Goal: Transaction & Acquisition: Book appointment/travel/reservation

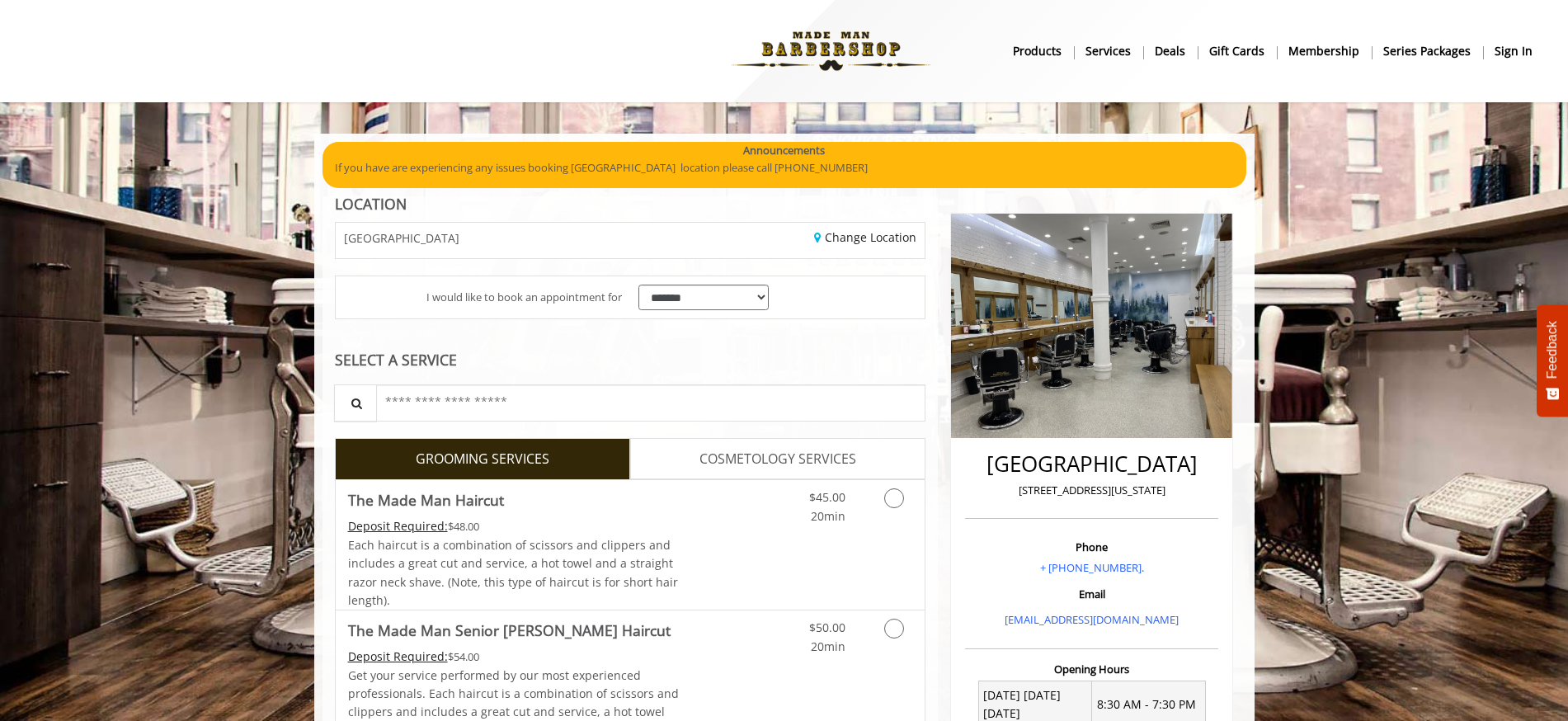
click at [1520, 49] on b "sign in" at bounding box center [1513, 51] width 38 height 18
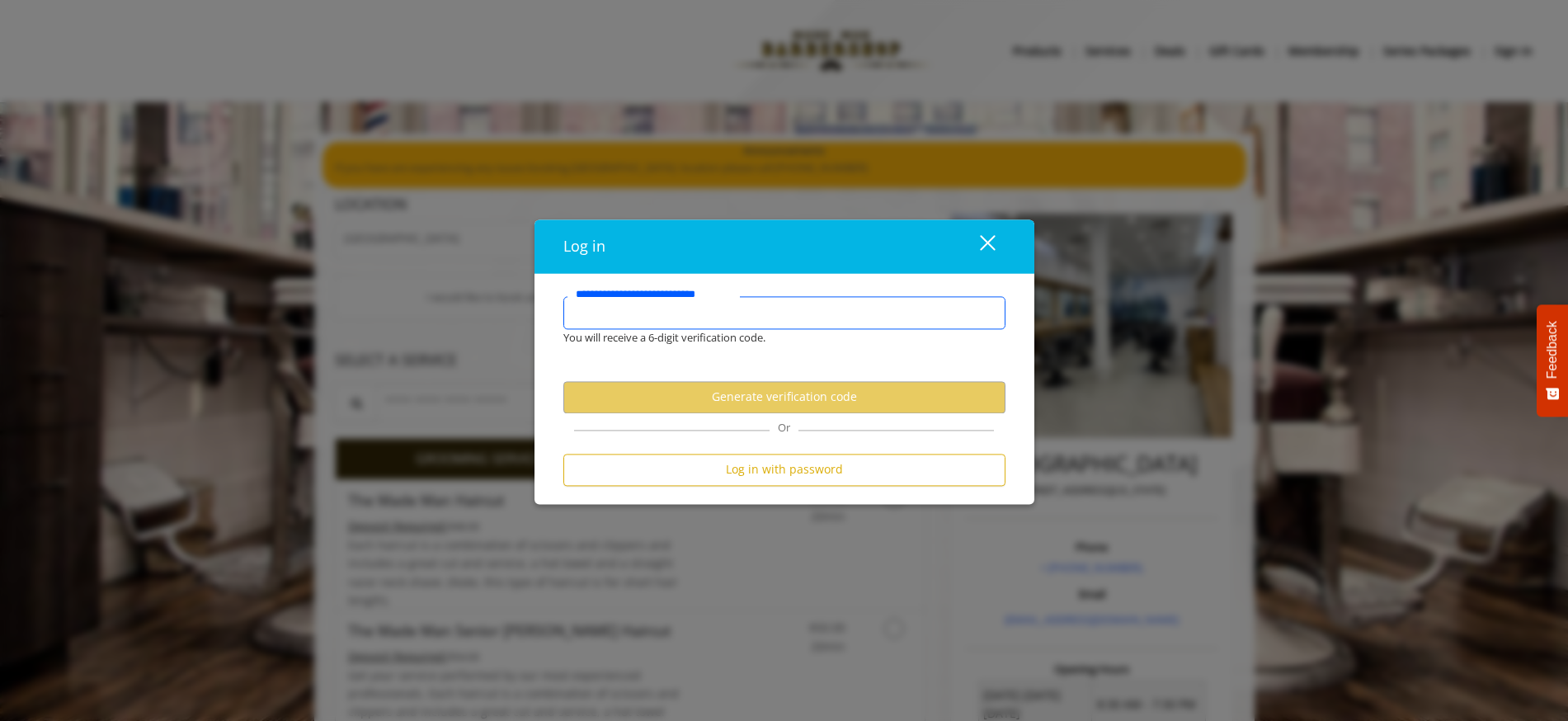
click at [737, 312] on input "**********" at bounding box center [784, 312] width 442 height 33
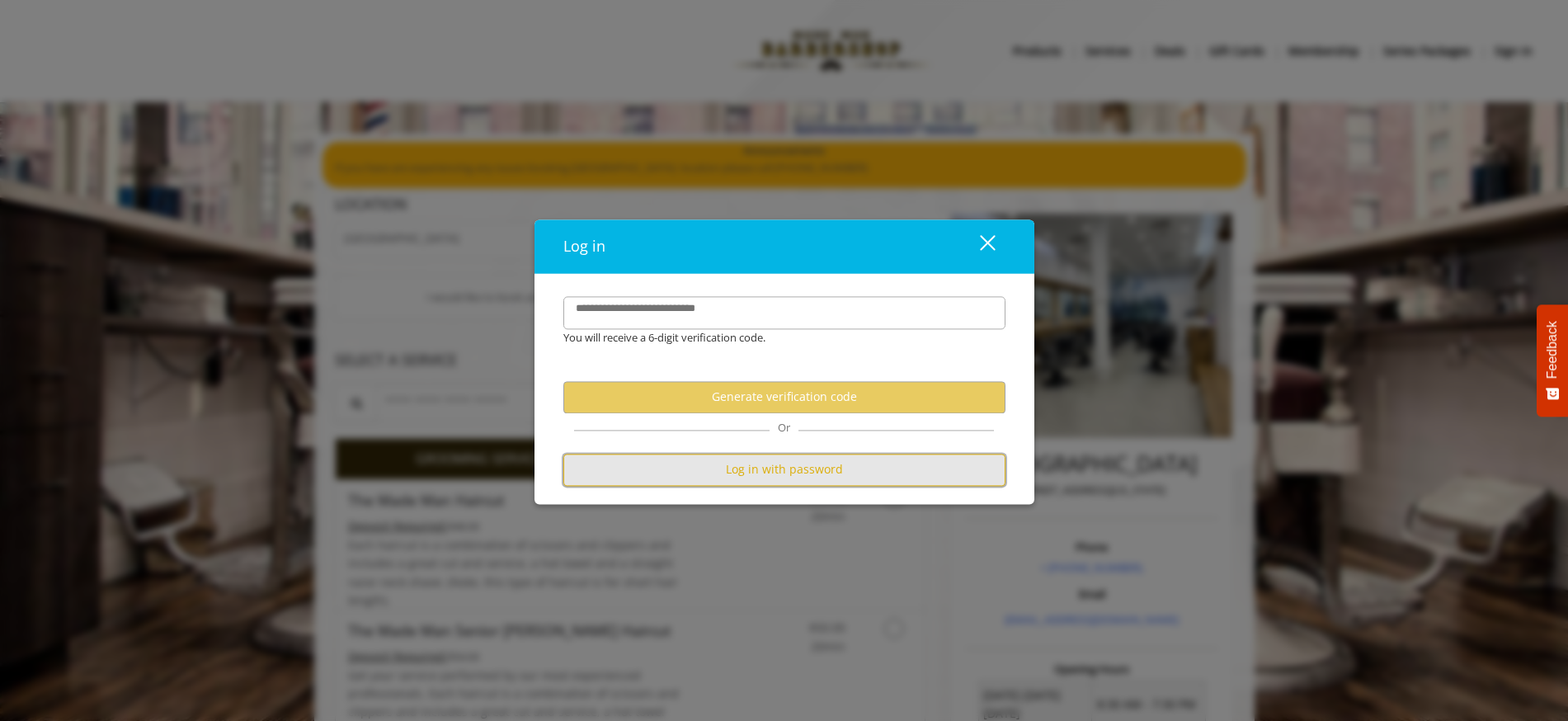
click at [798, 476] on button "Log in with password" at bounding box center [784, 469] width 442 height 32
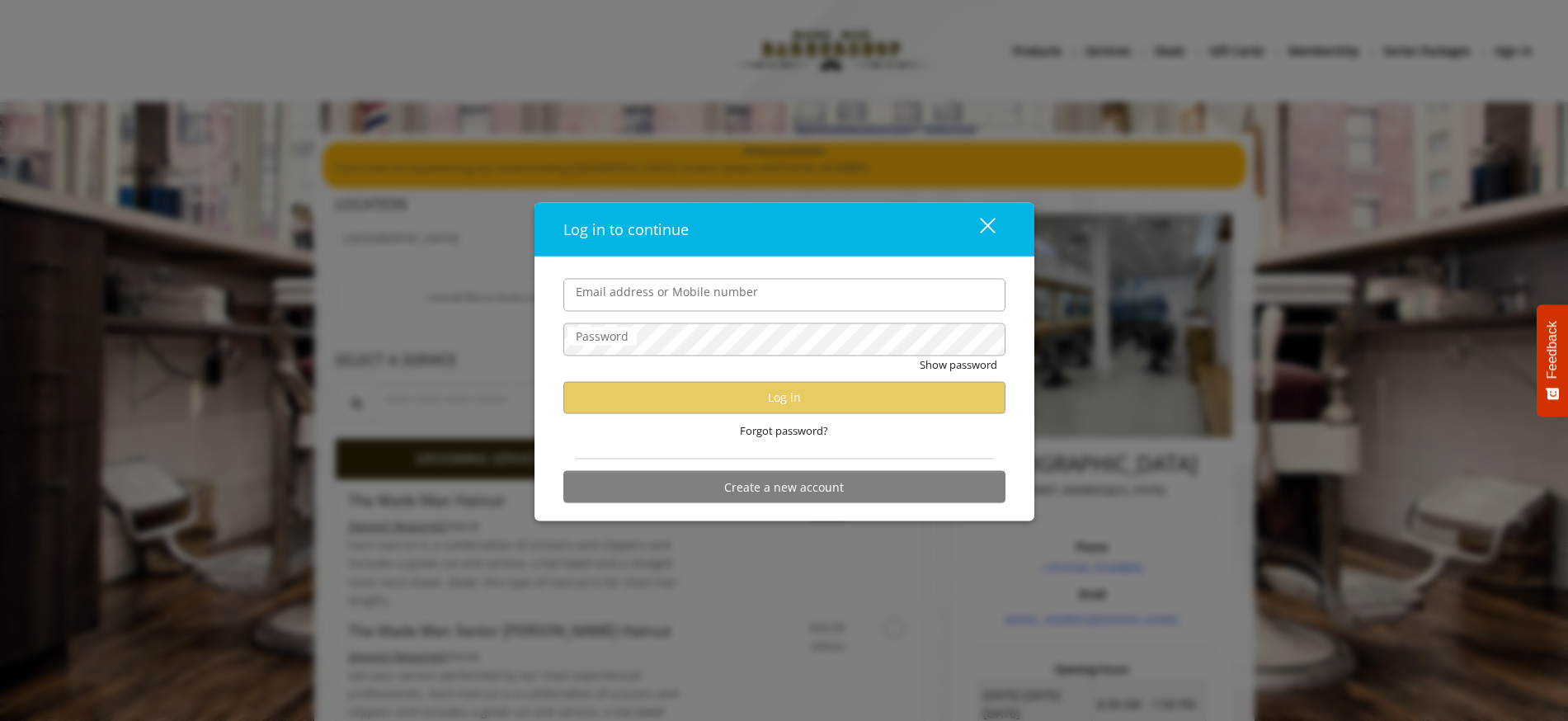
type input "**********"
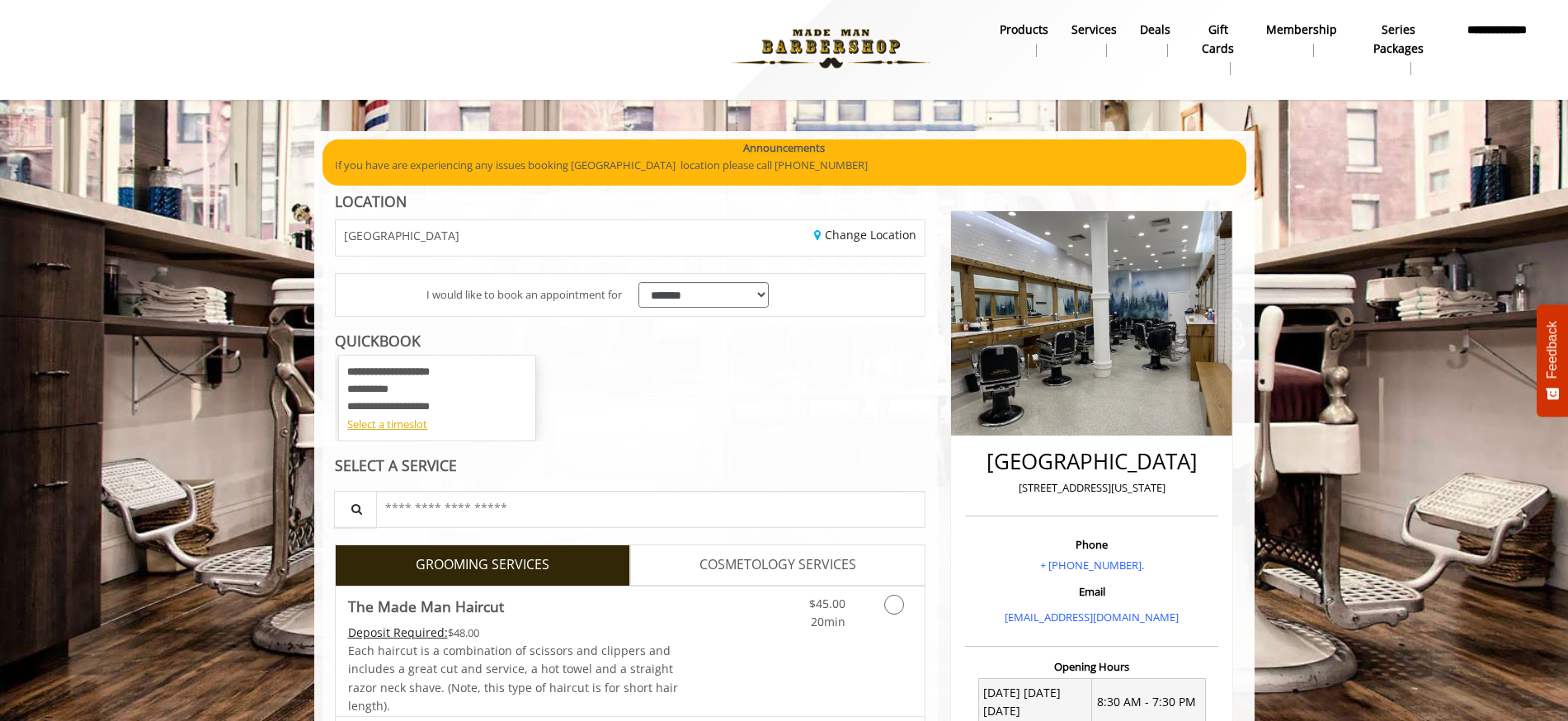
scroll to position [3, 0]
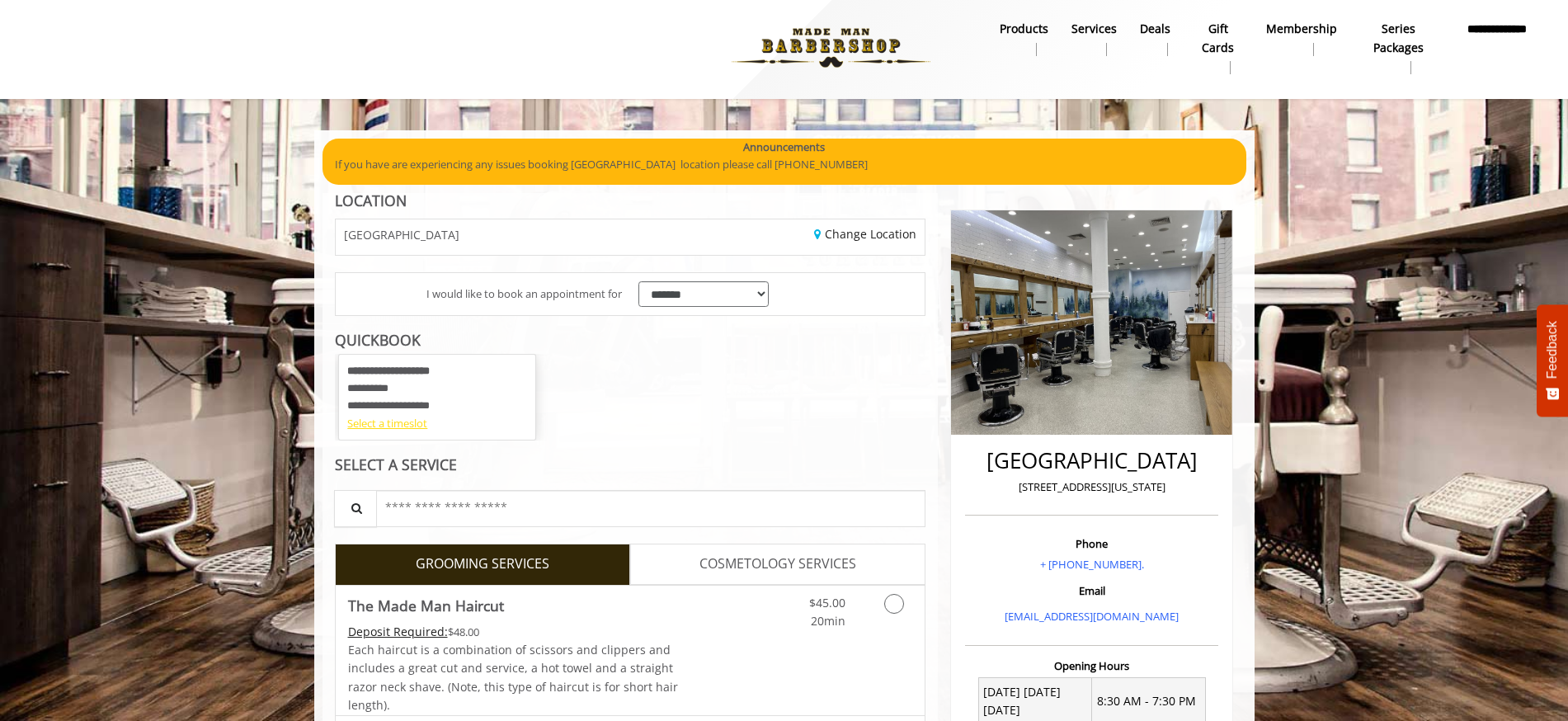
click at [404, 421] on div "Select a timeslot" at bounding box center [437, 423] width 180 height 17
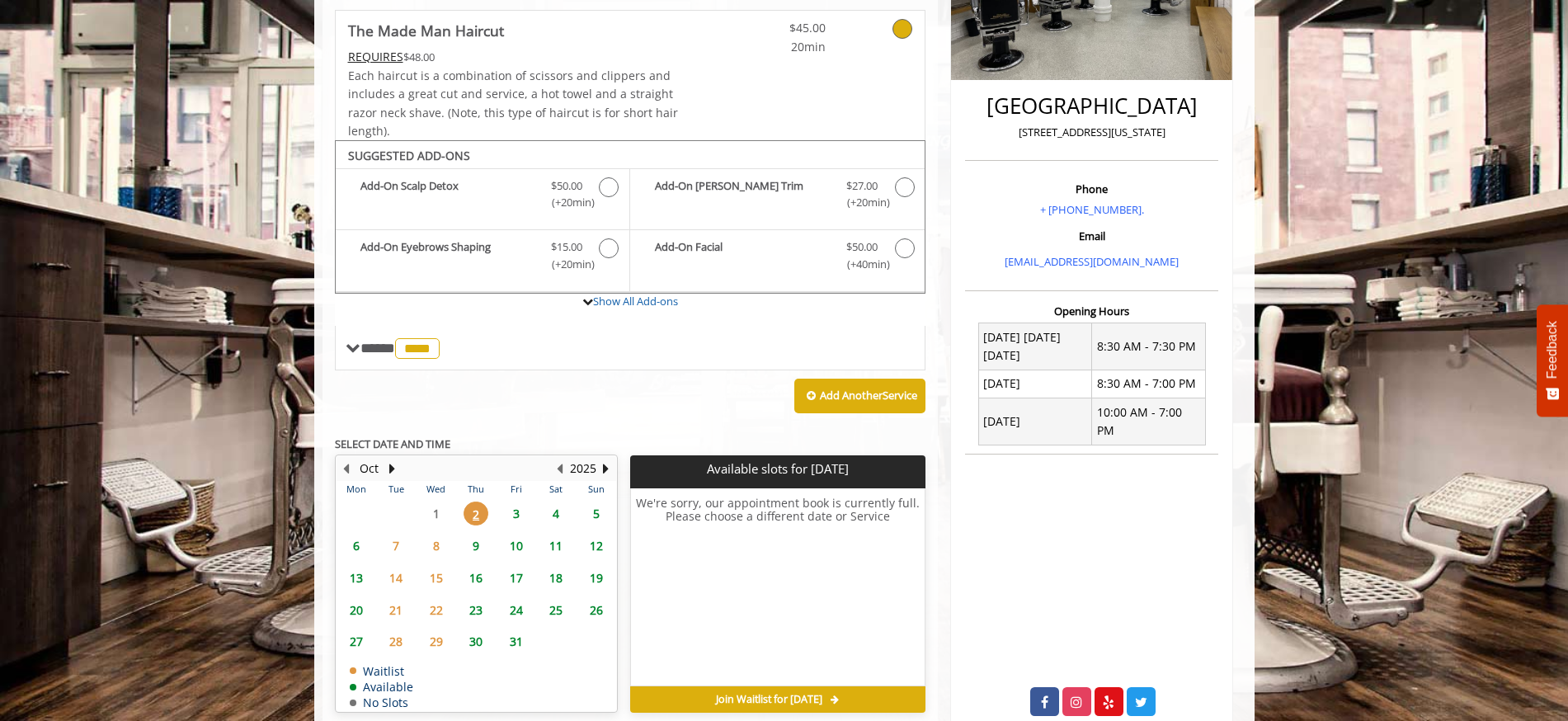
scroll to position [371, 0]
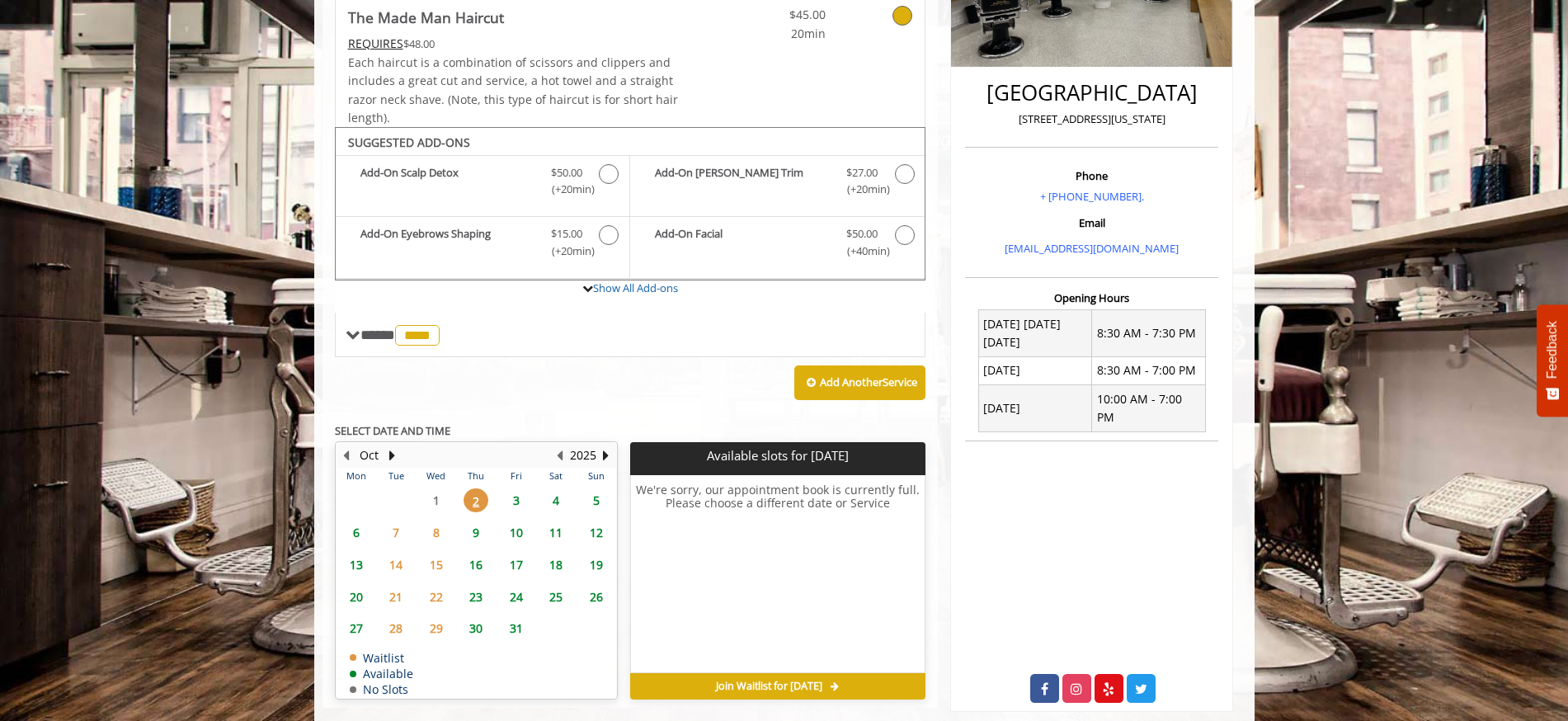
click at [471, 533] on span "9" at bounding box center [476, 532] width 25 height 24
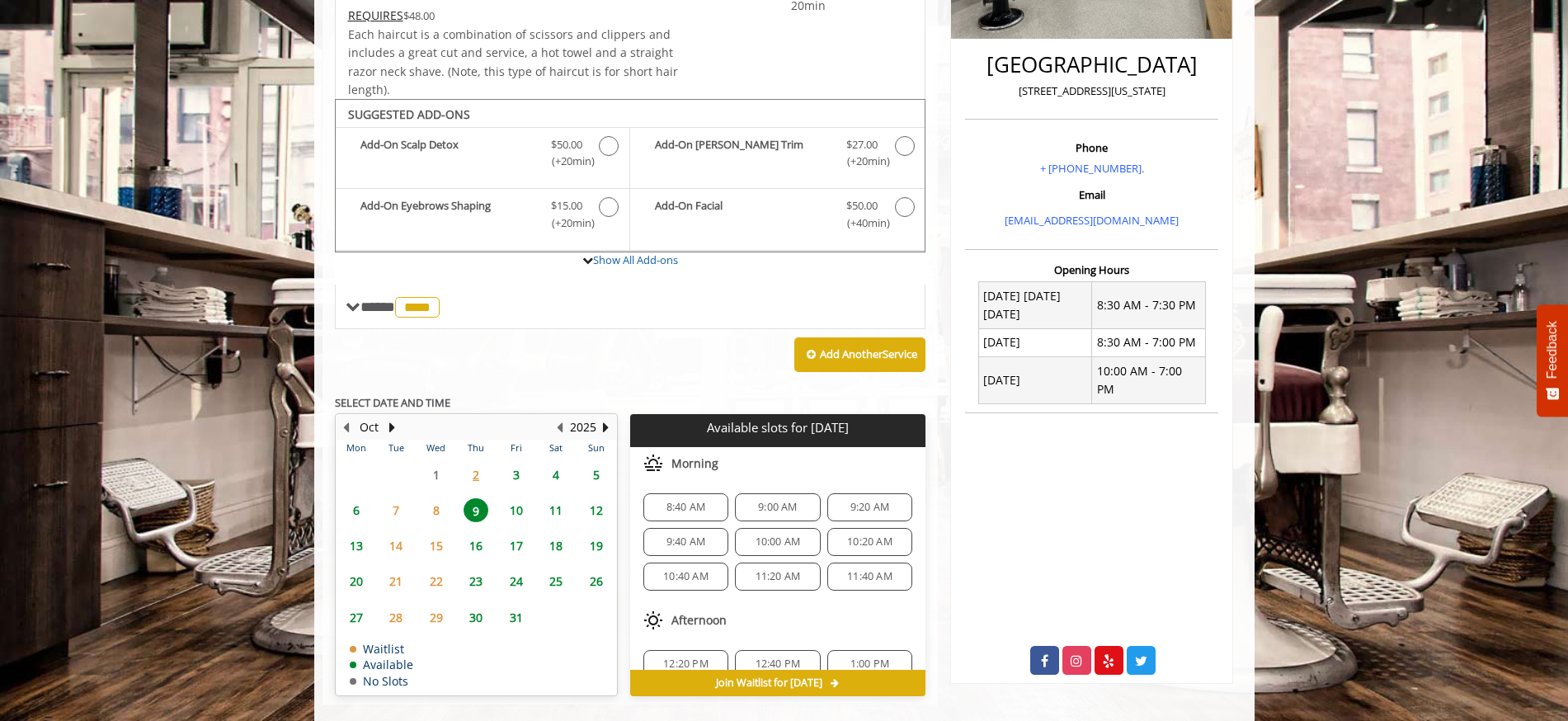
click at [772, 505] on span "9:00 AM" at bounding box center [777, 507] width 39 height 13
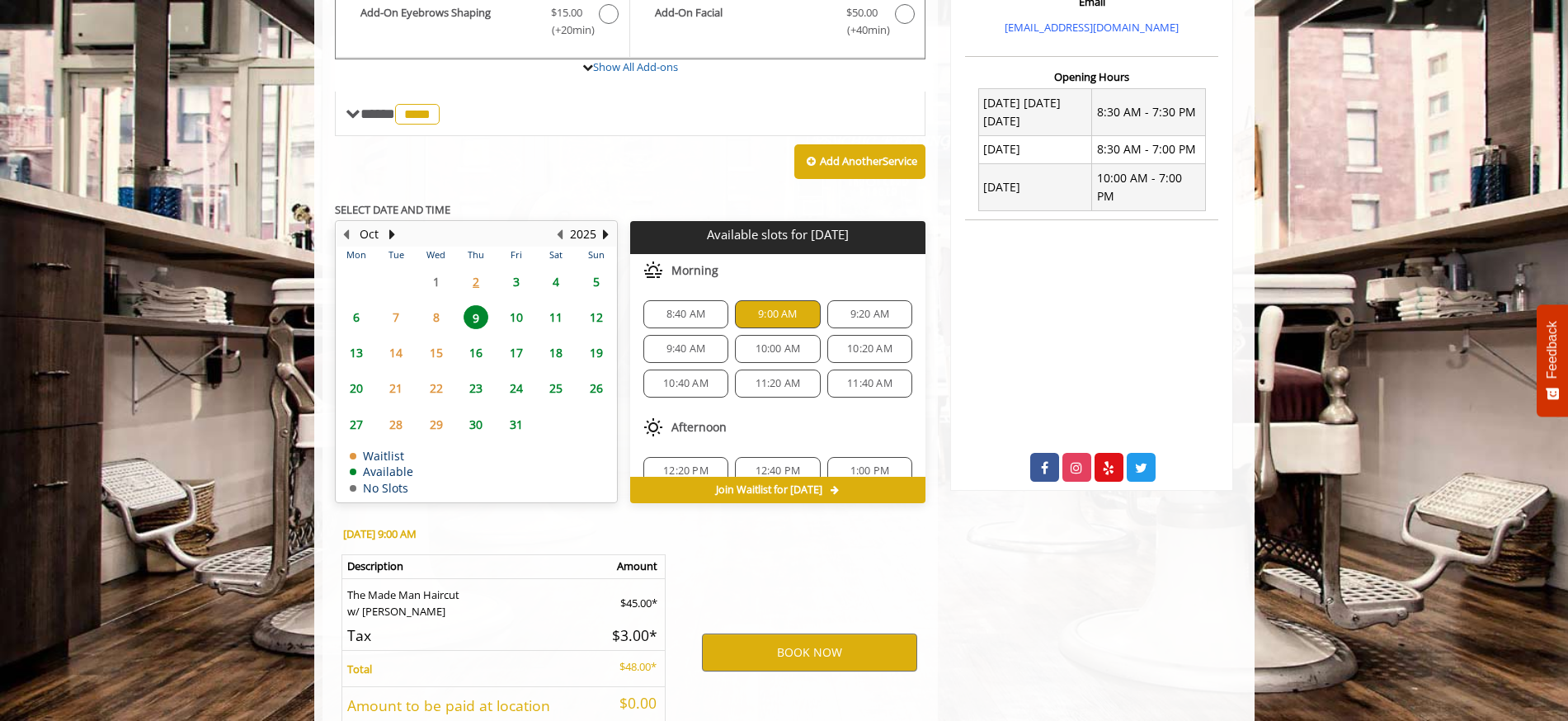
scroll to position [723, 0]
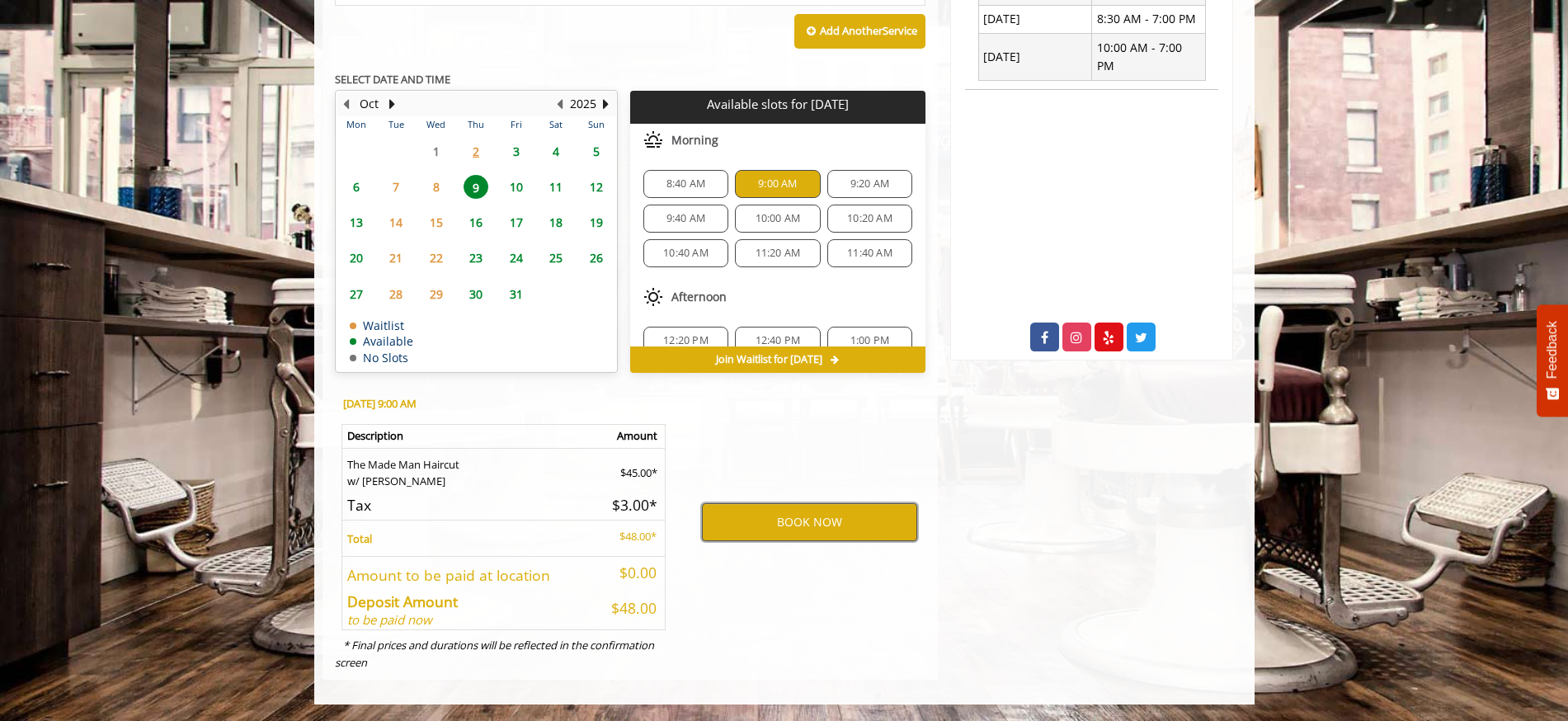
click at [824, 531] on button "BOOK NOW" at bounding box center [810, 522] width 216 height 38
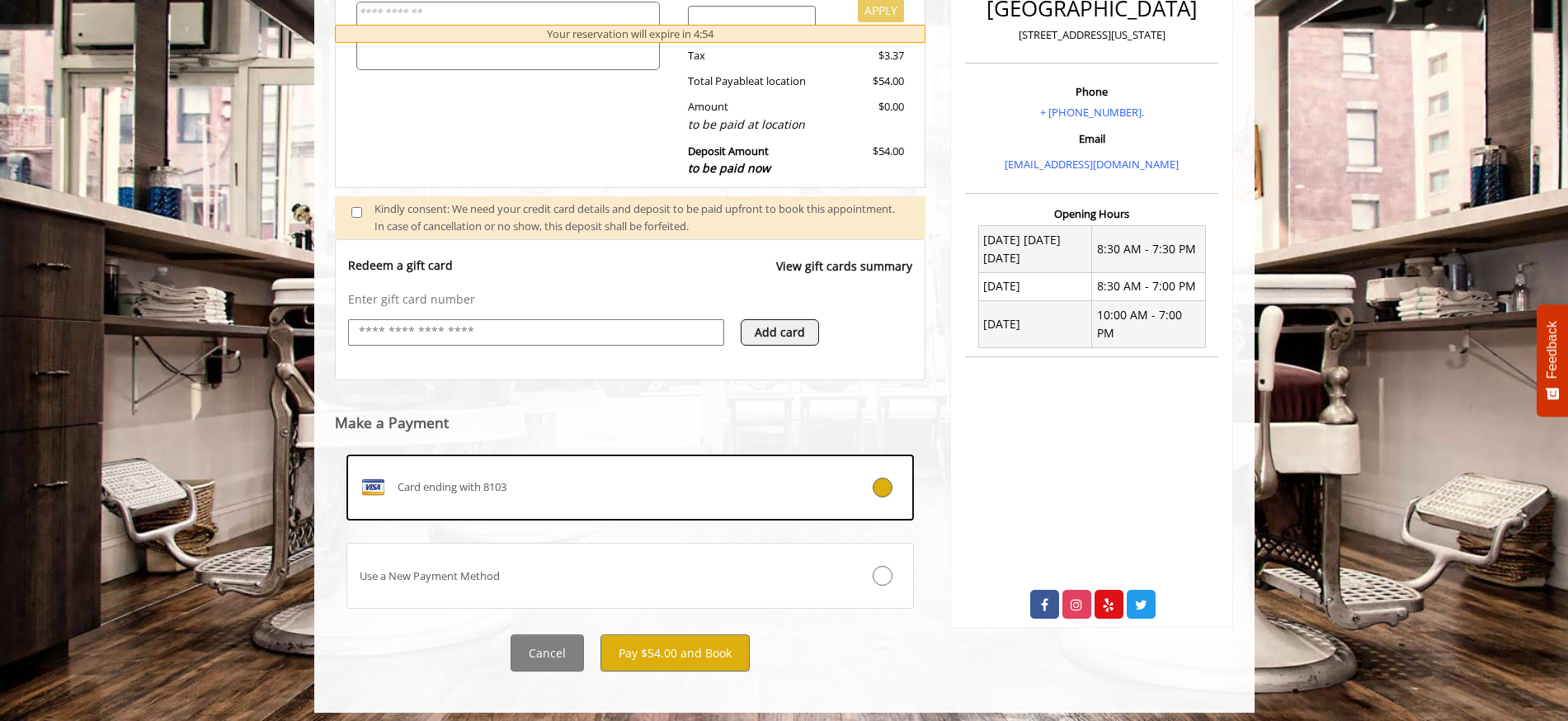
scroll to position [464, 0]
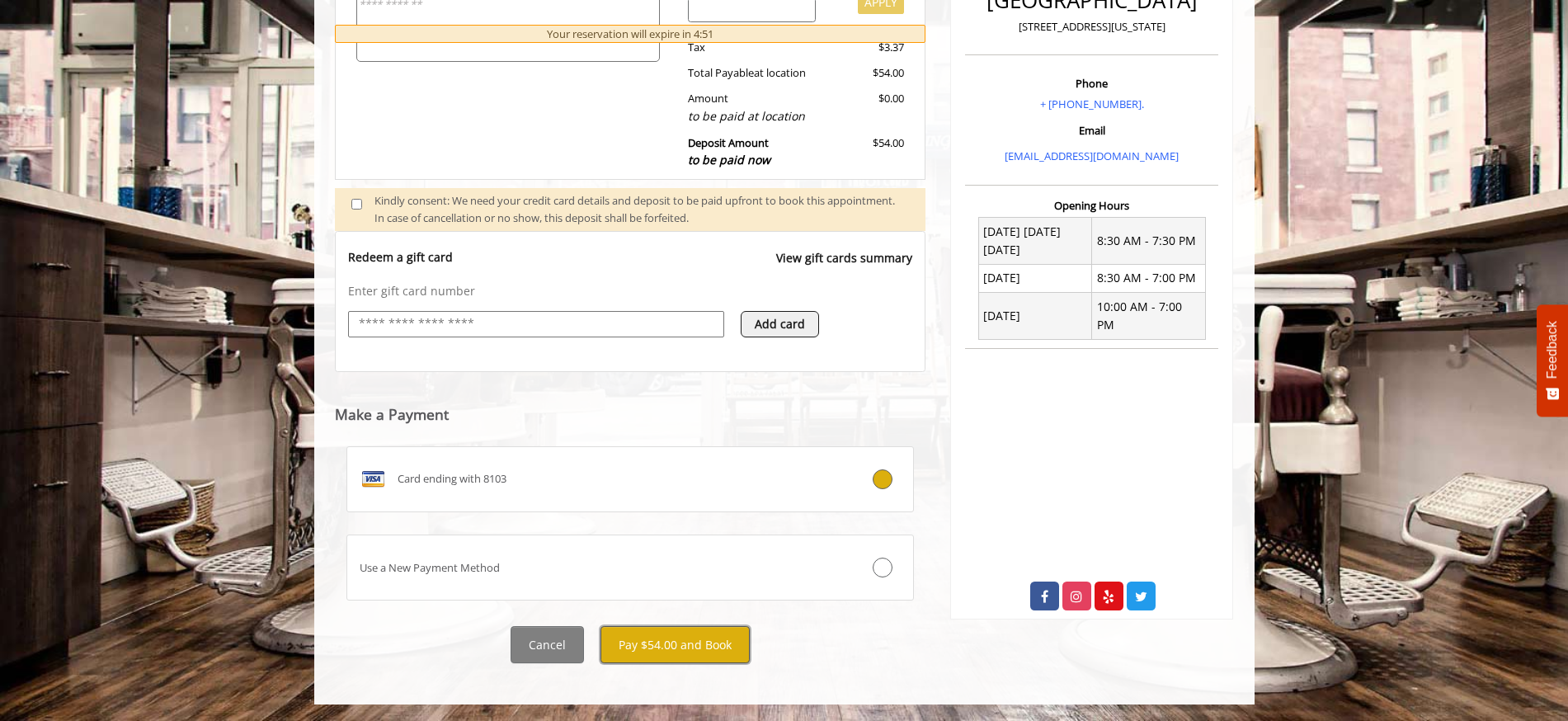
click at [682, 651] on button "Pay $54.00 and Book" at bounding box center [675, 644] width 150 height 37
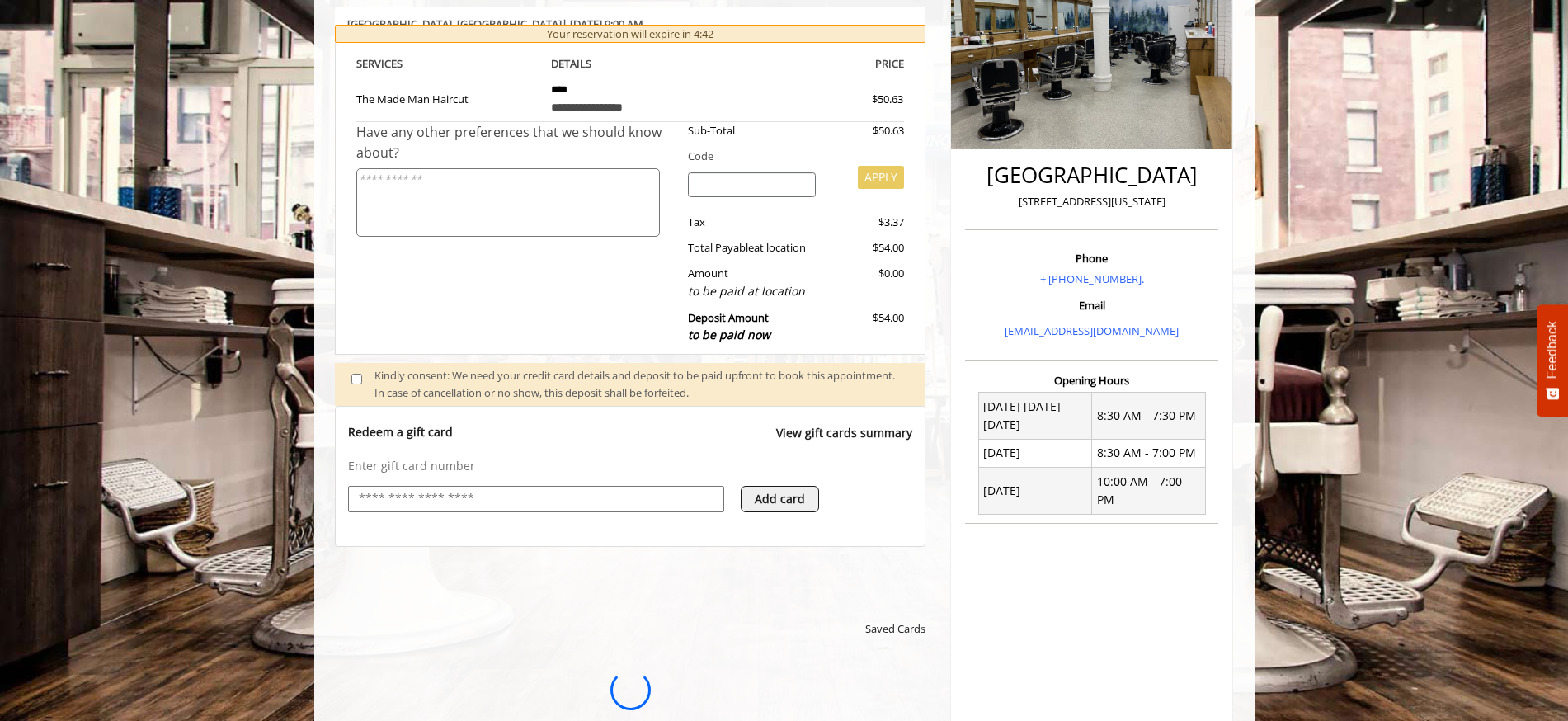
scroll to position [582, 0]
